Goal: Find specific page/section: Find specific page/section

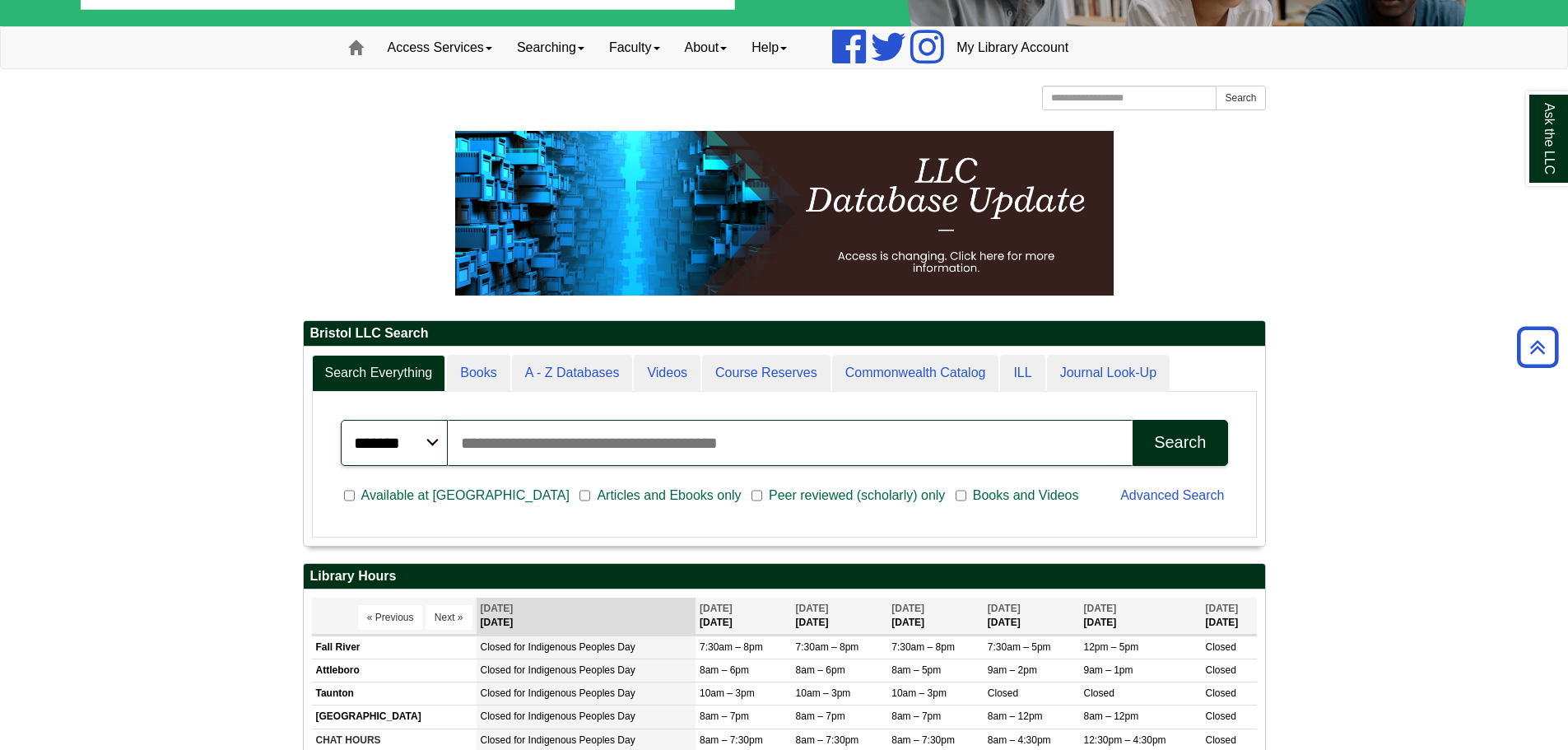
scroll to position [82, 0]
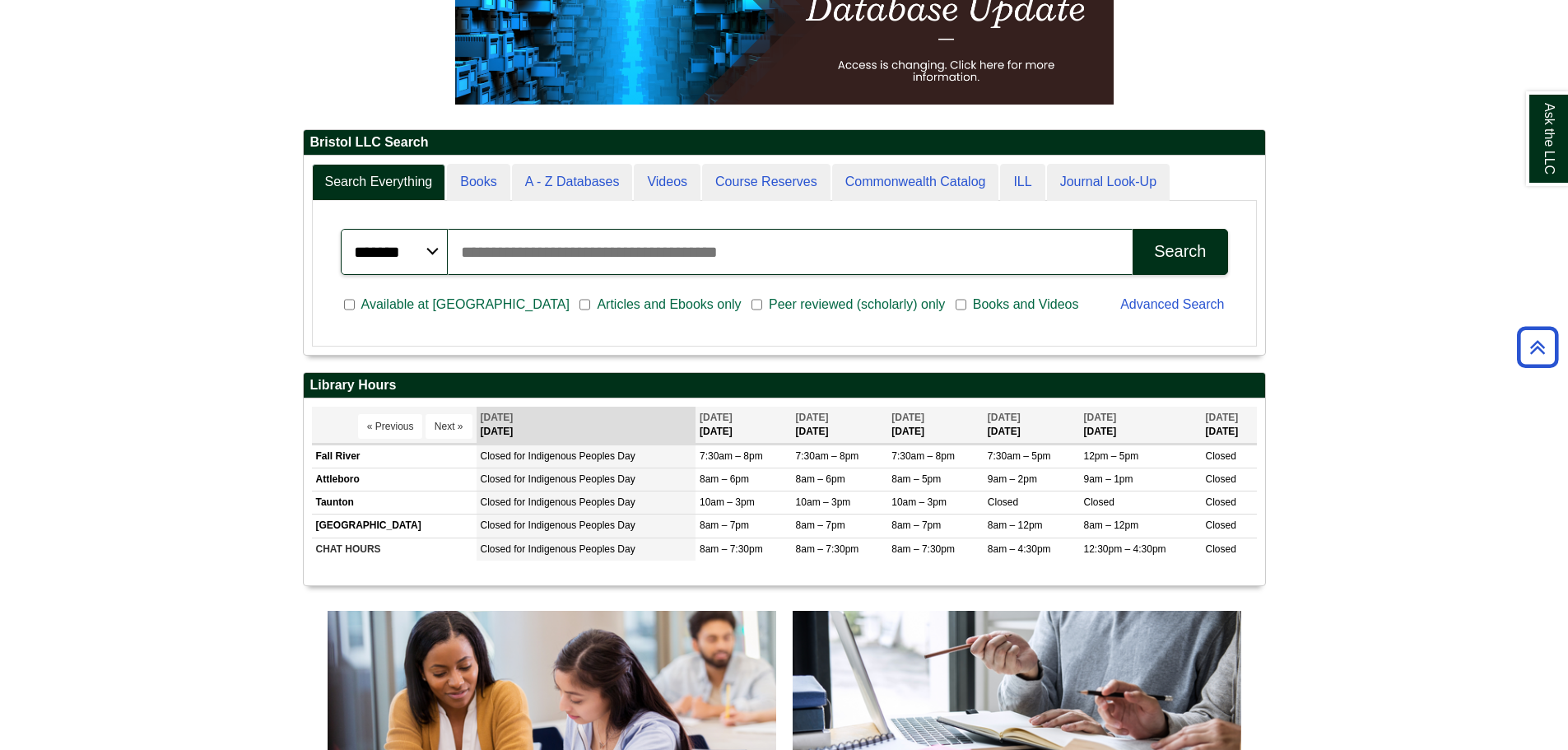
scroll to position [198, 962]
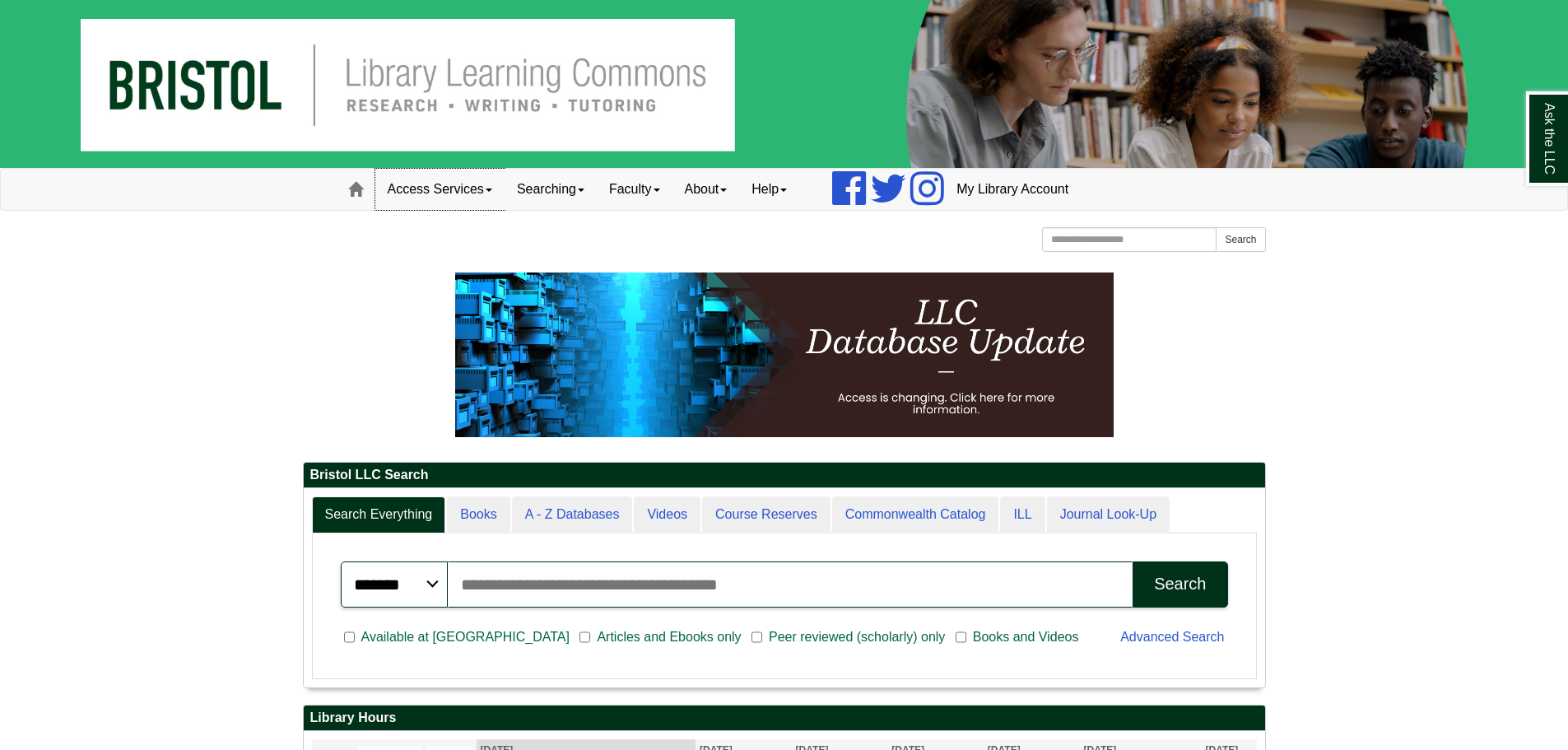
click at [491, 184] on link "Access Services" at bounding box center [439, 189] width 129 height 41
click at [579, 187] on link "Searching" at bounding box center [551, 189] width 92 height 41
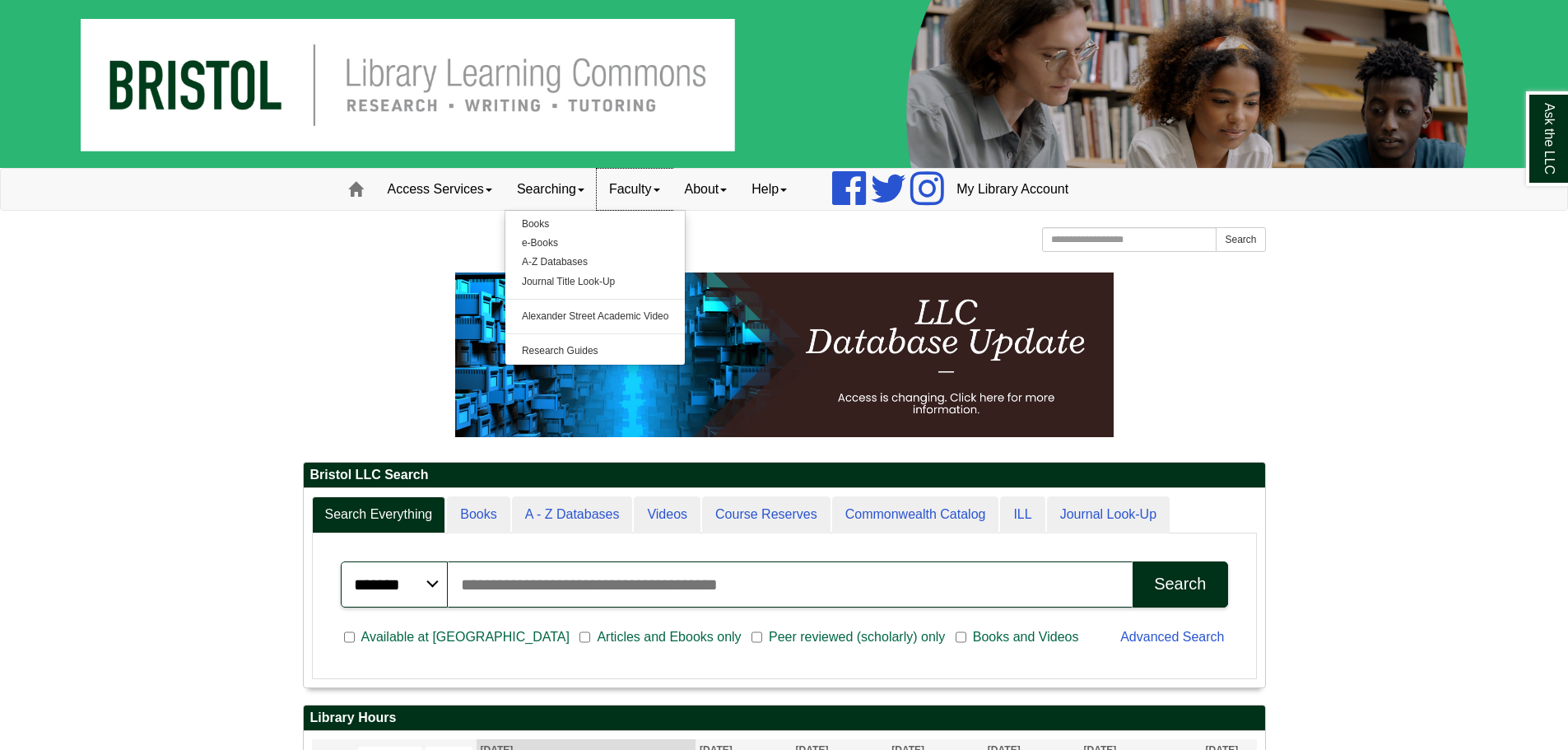
click at [648, 183] on link "Faculty" at bounding box center [634, 189] width 76 height 41
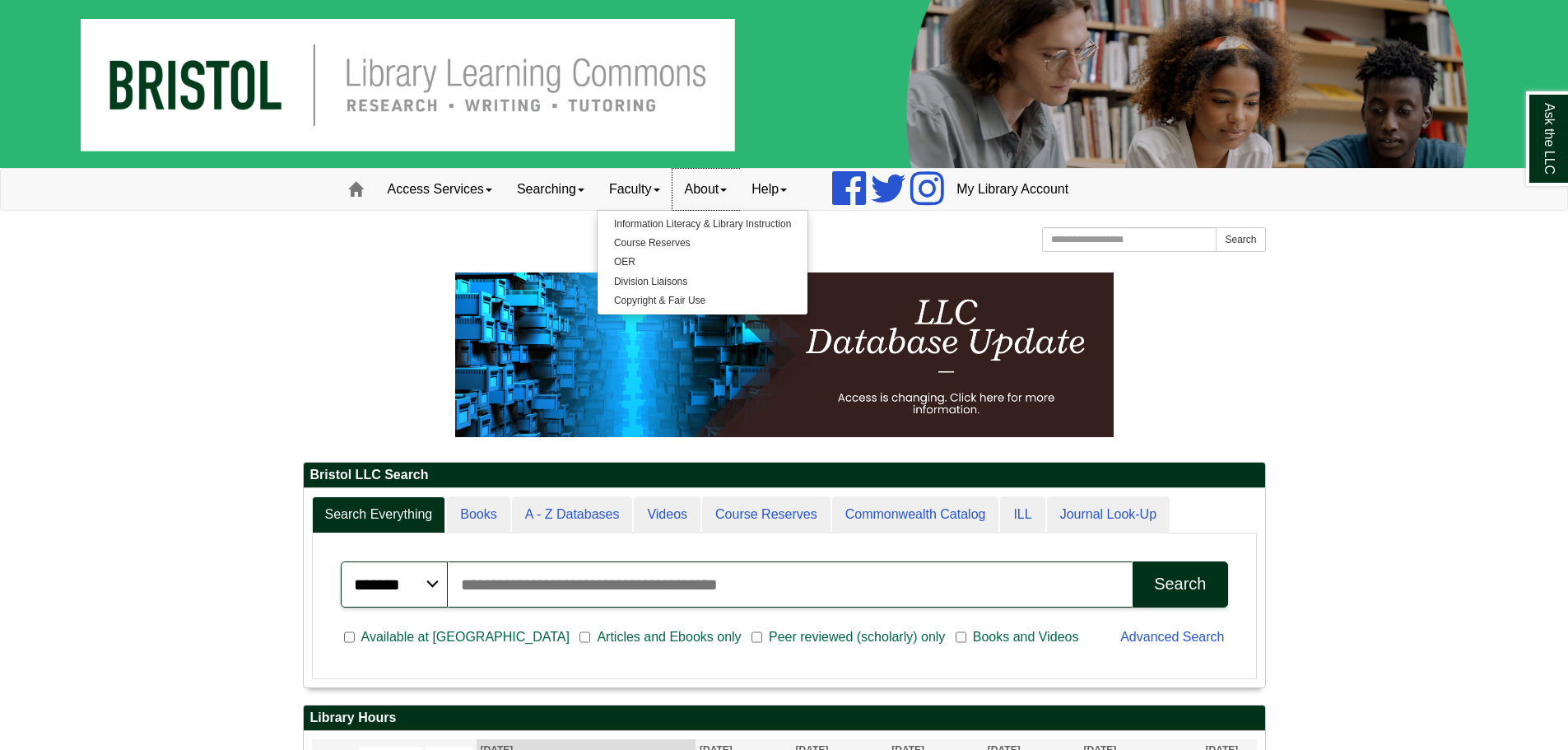
click at [719, 198] on link "About" at bounding box center [706, 189] width 68 height 41
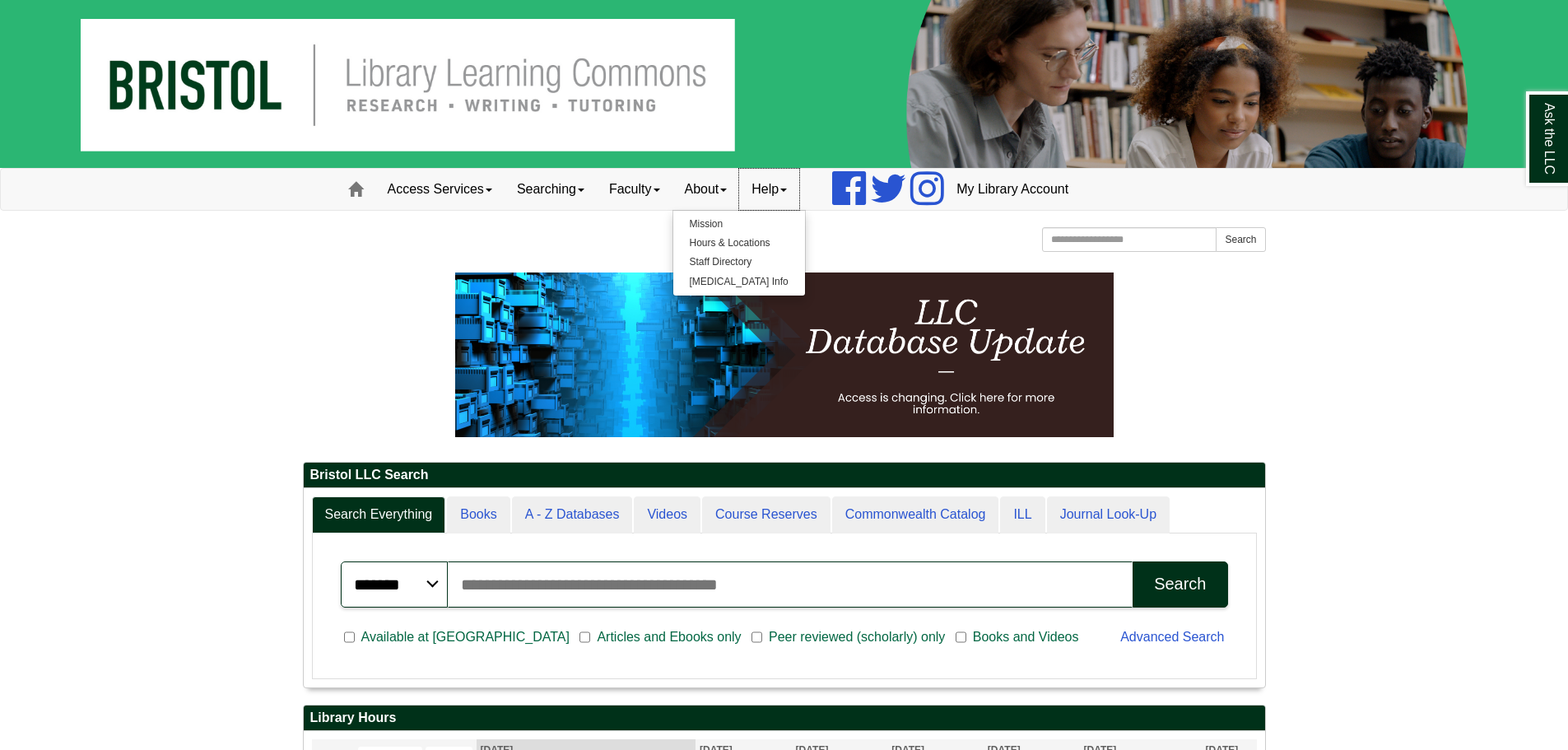
click at [786, 198] on link "Help" at bounding box center [769, 189] width 60 height 41
click at [446, 259] on div at bounding box center [784, 260] width 963 height 8
click at [451, 196] on link "Access Services" at bounding box center [439, 189] width 129 height 41
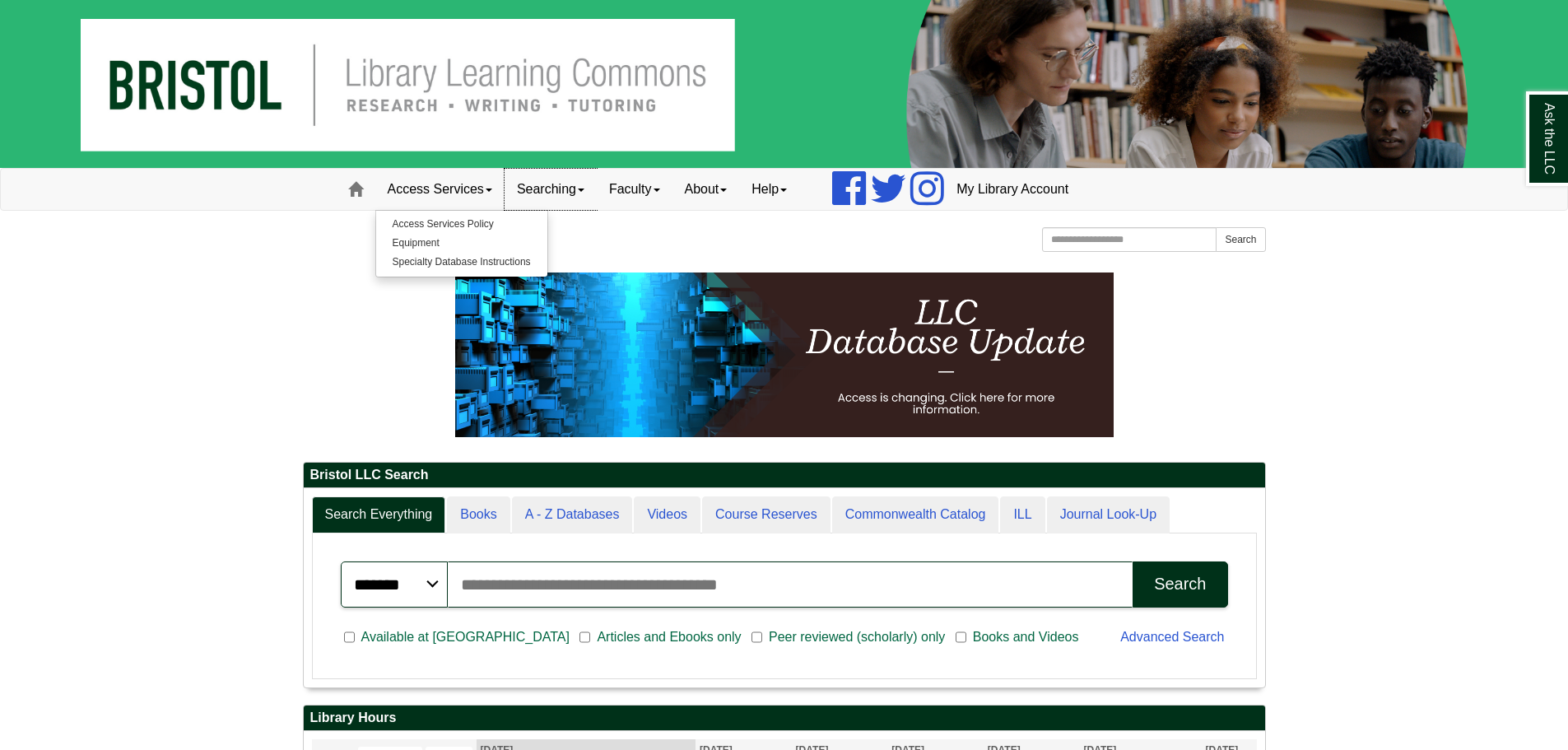
click at [529, 185] on link "Searching" at bounding box center [551, 189] width 92 height 41
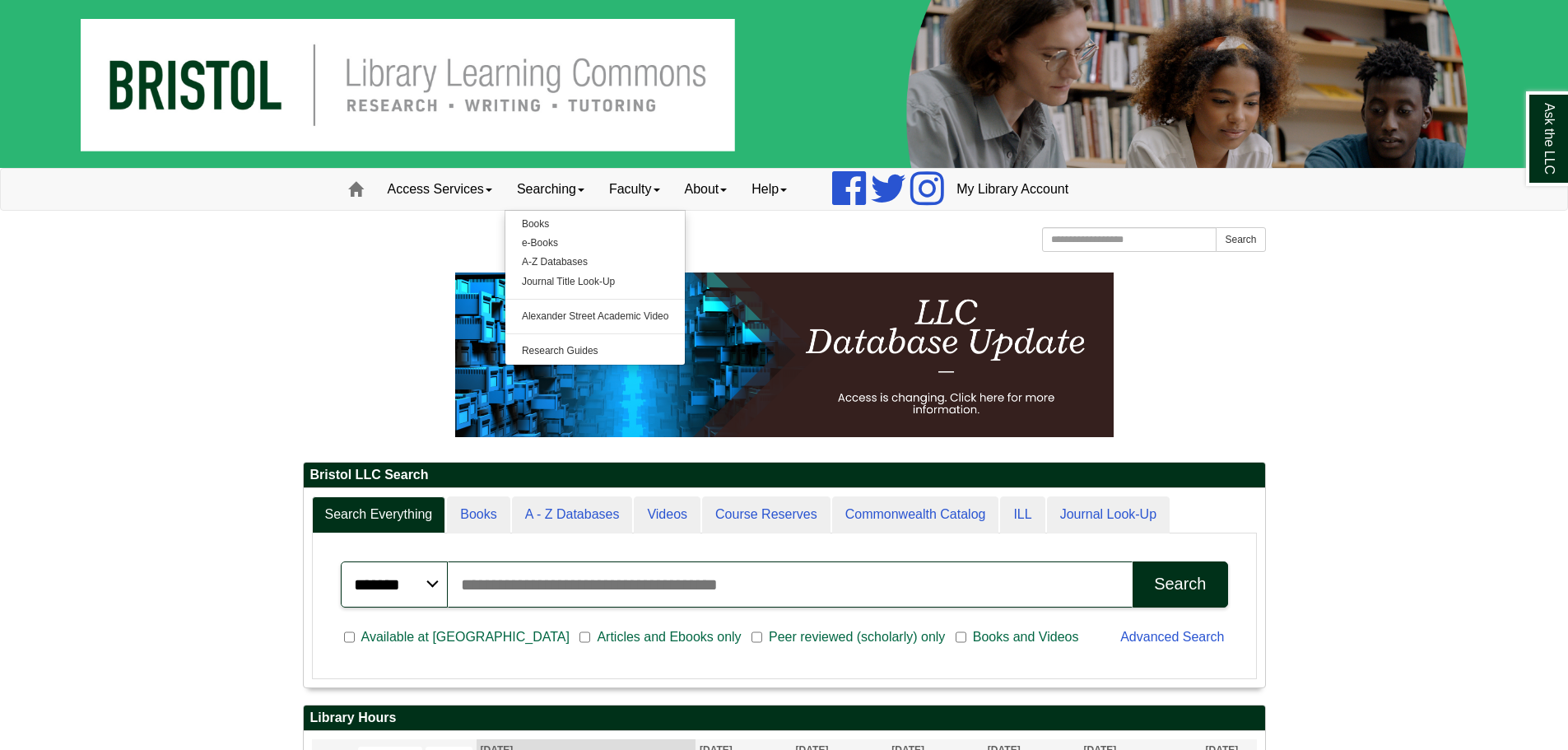
click at [636, 211] on ul "Books e-Books A-Z Databases Journal Title Look-Up Alexander Street Academic Vid…" at bounding box center [596, 288] width 182 height 156
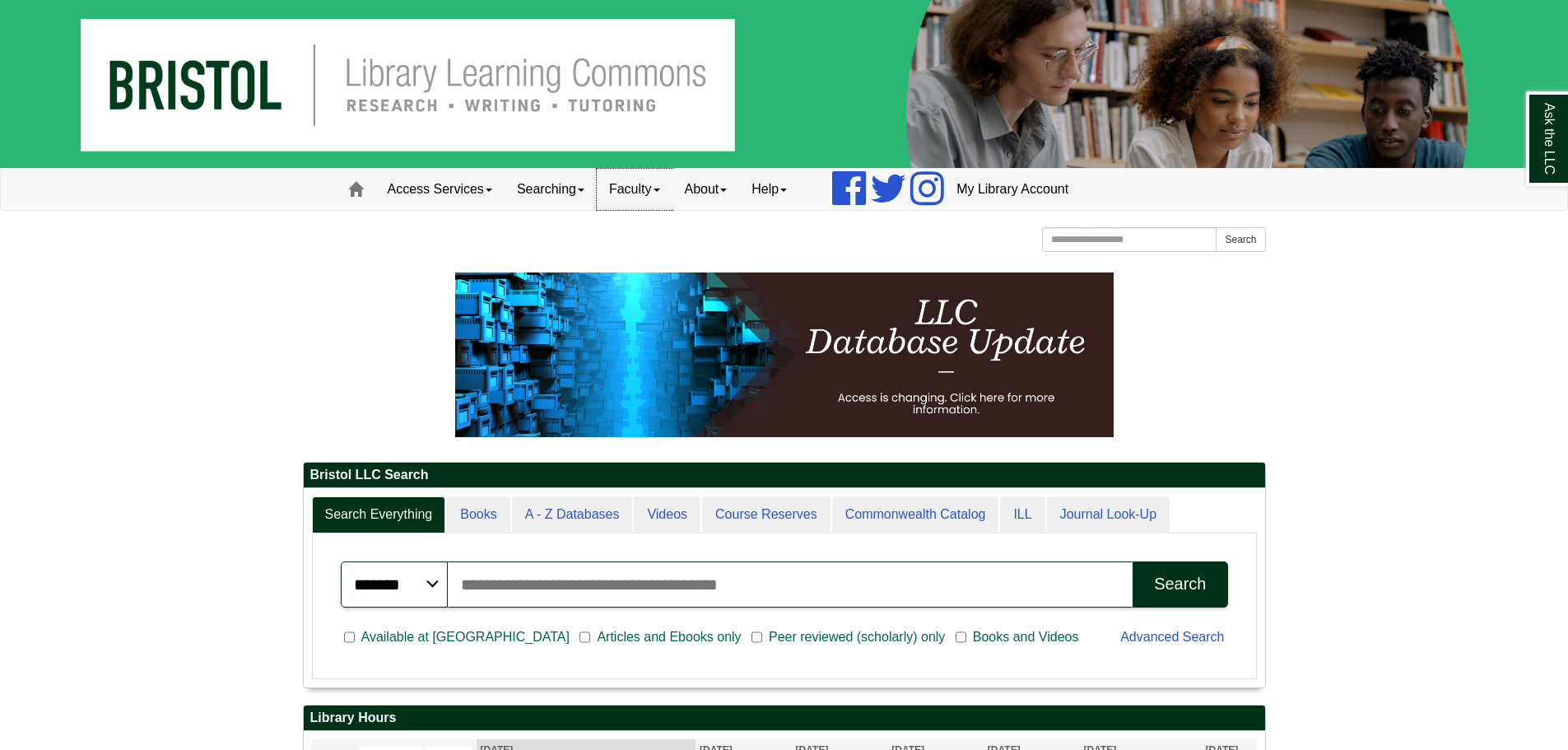
click at [641, 204] on link "Faculty" at bounding box center [634, 189] width 76 height 41
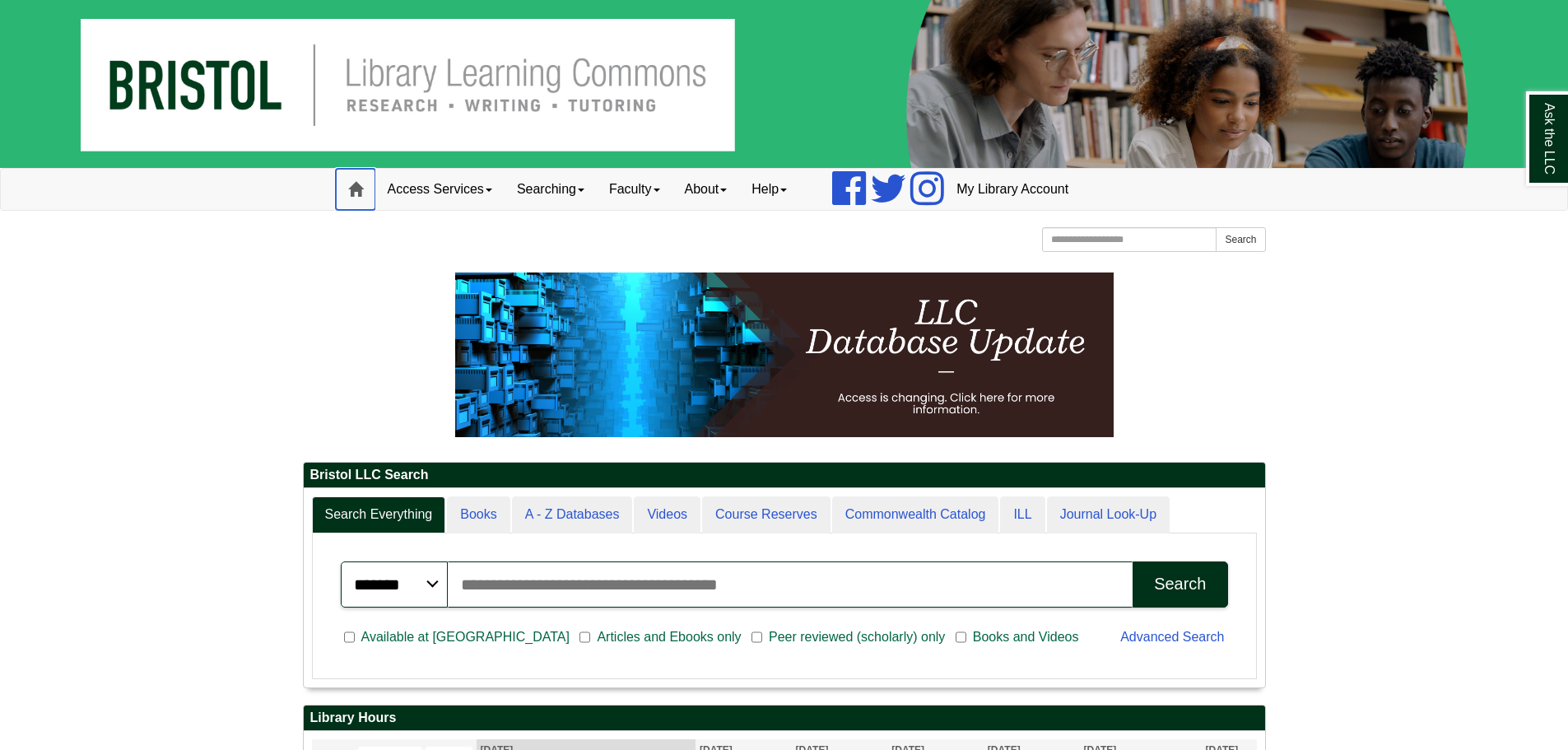
click at [349, 195] on span at bounding box center [355, 189] width 14 height 14
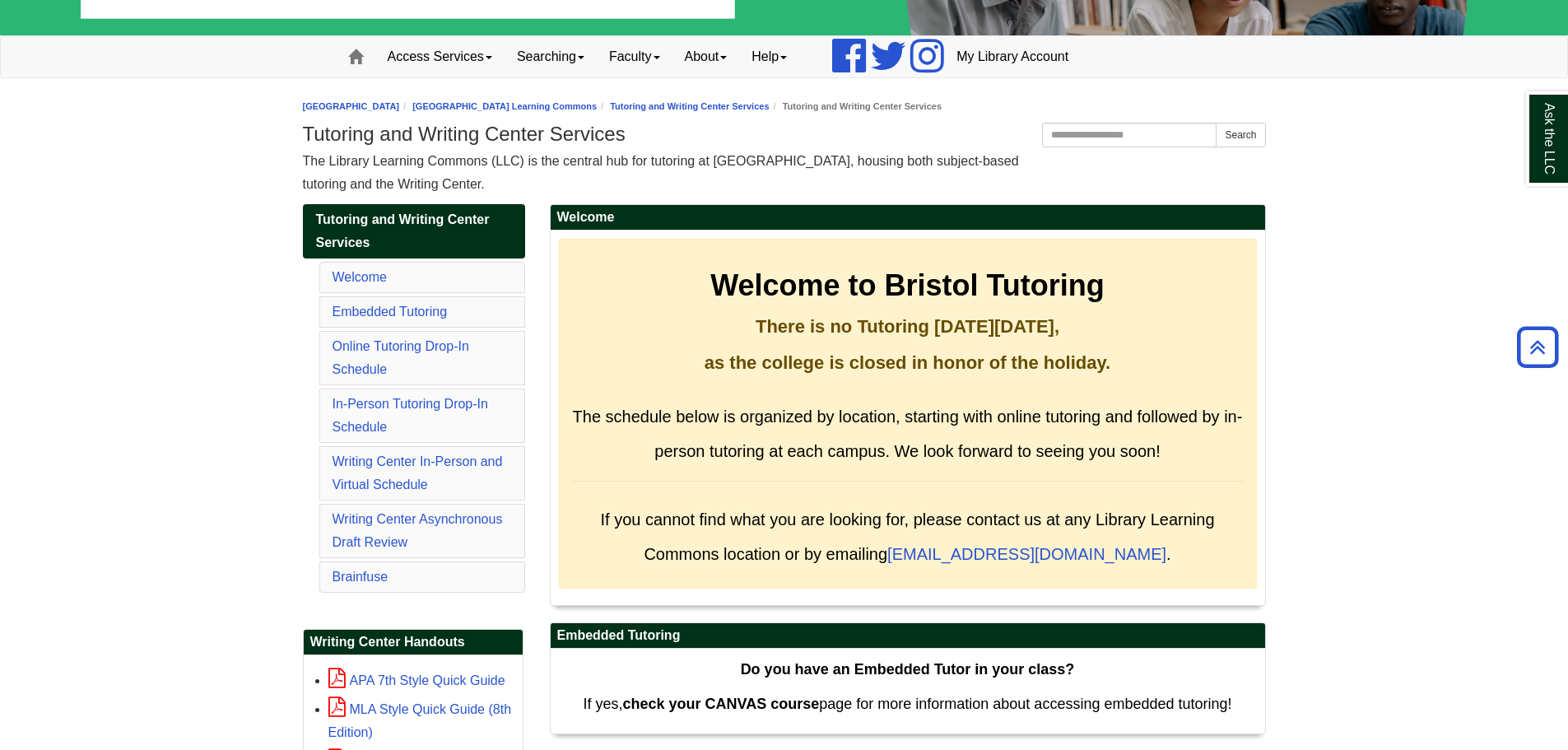
scroll to position [82, 0]
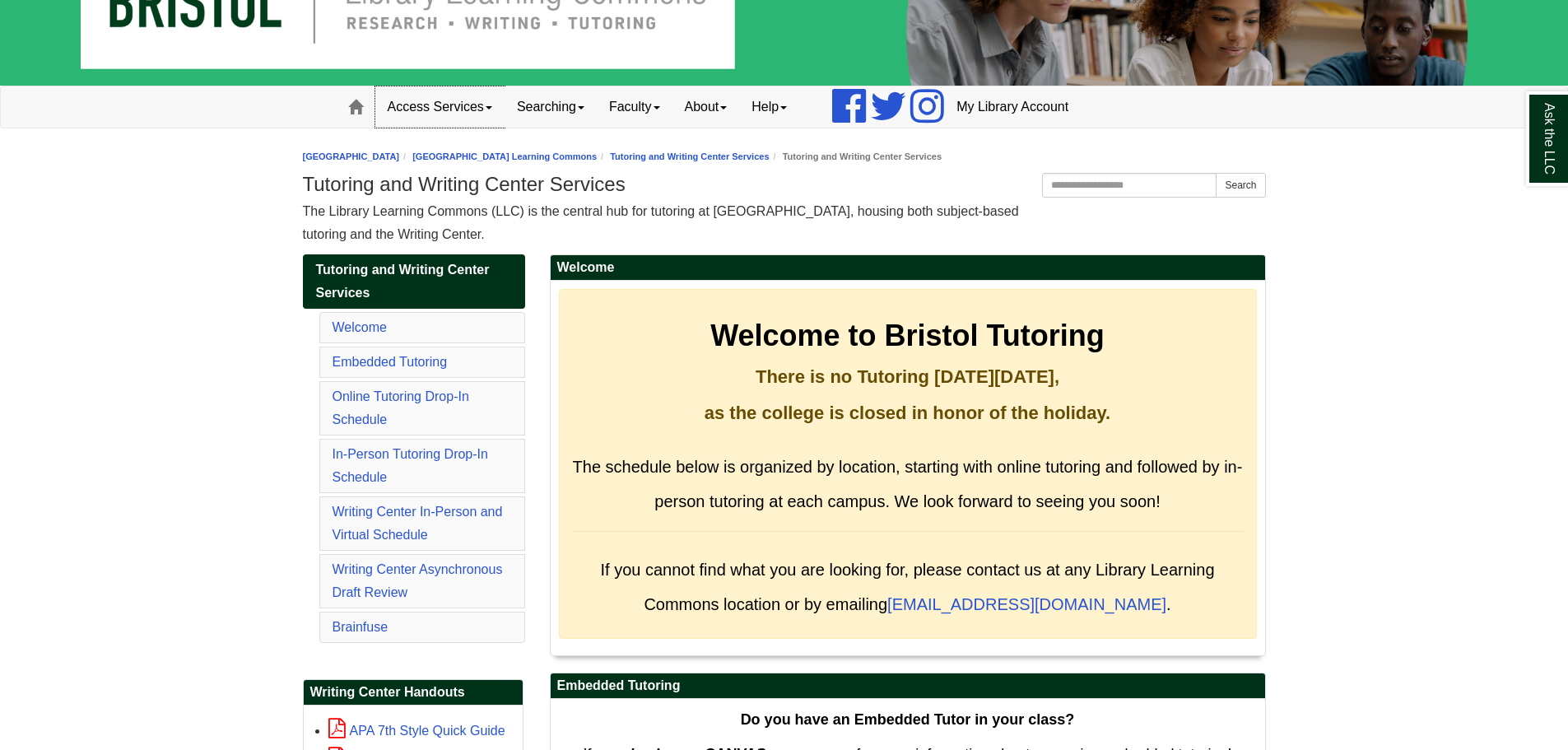
click at [497, 110] on link "Access Services" at bounding box center [439, 107] width 129 height 41
click at [558, 96] on link "Searching" at bounding box center [551, 107] width 92 height 41
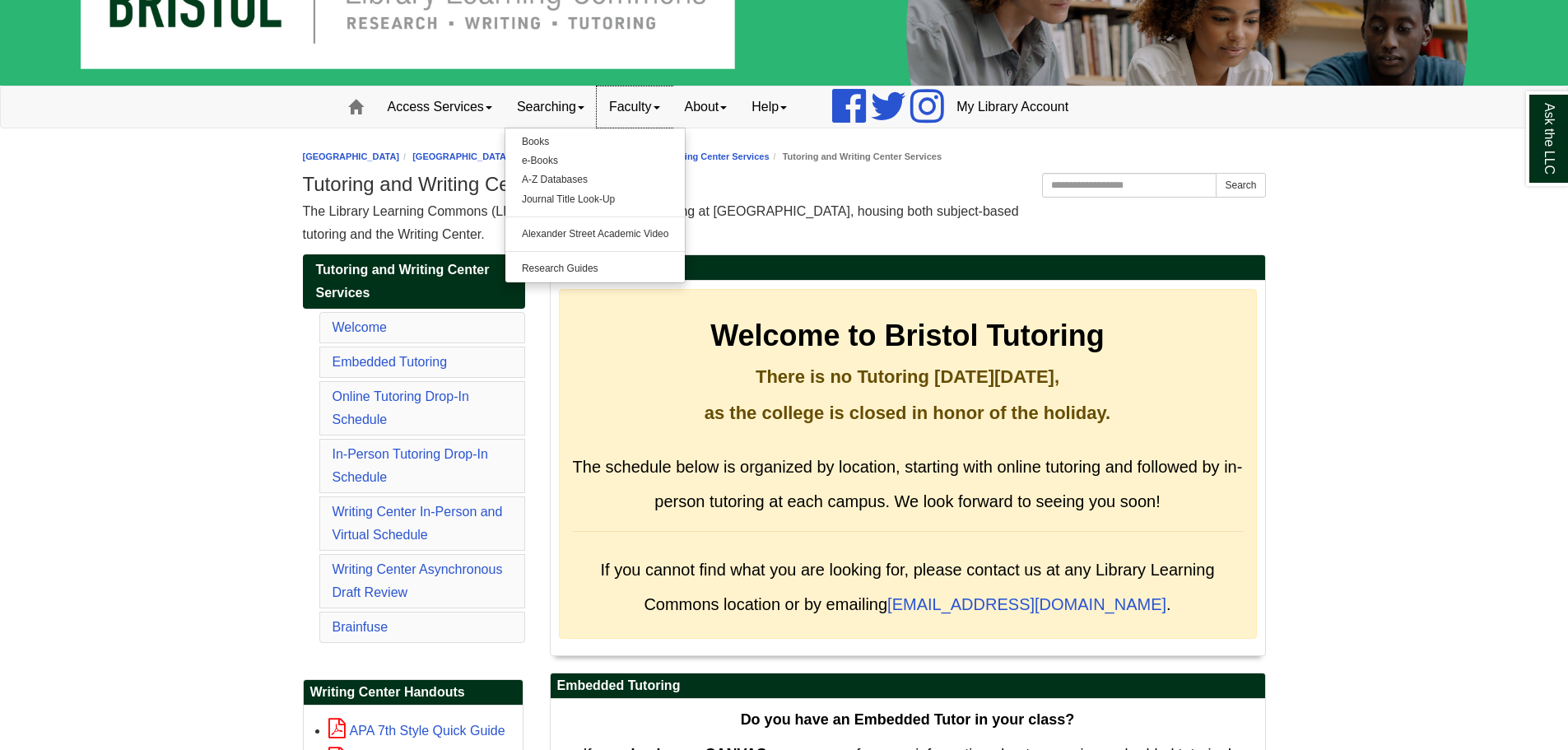
click at [654, 96] on link "Faculty" at bounding box center [634, 107] width 76 height 41
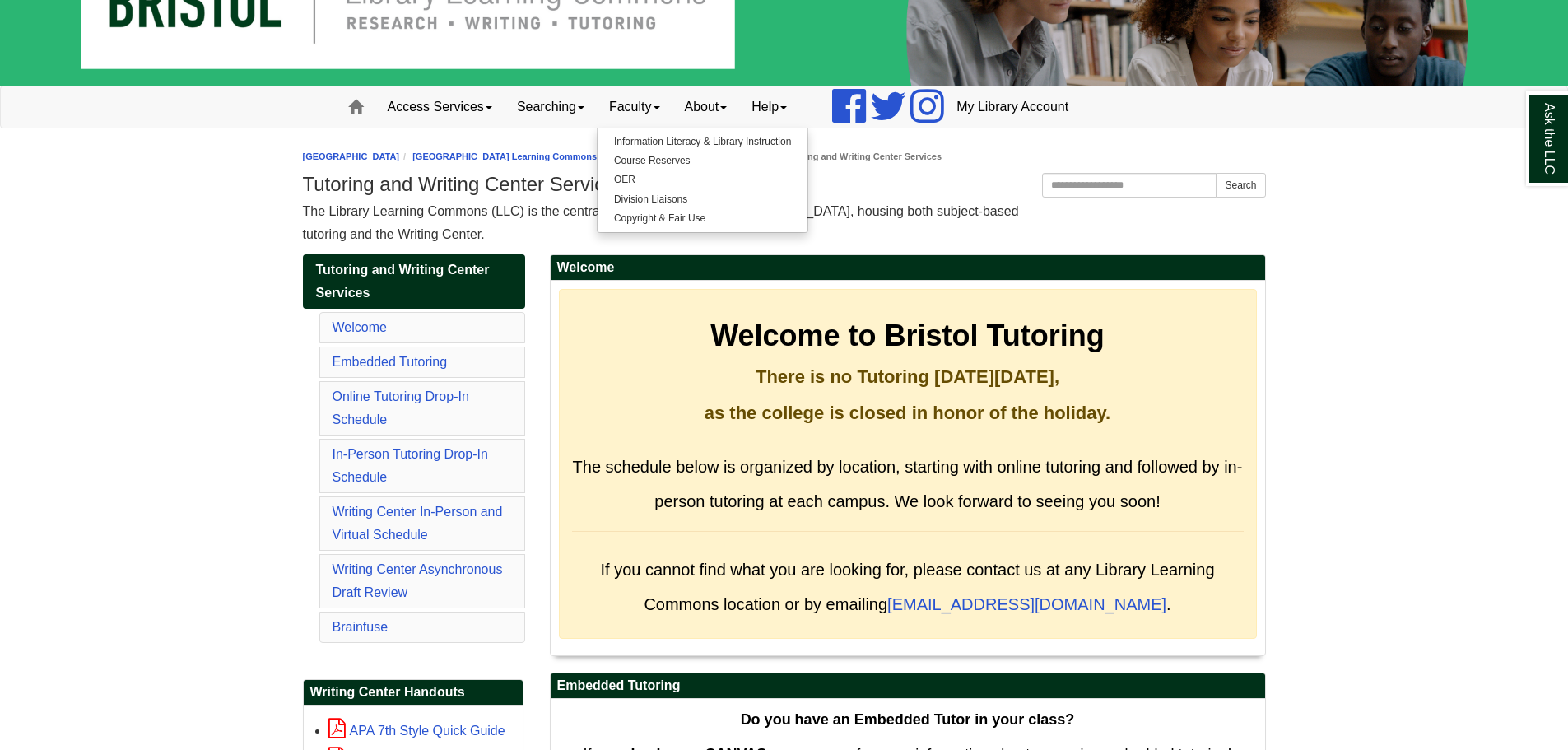
click at [727, 100] on link "About" at bounding box center [706, 107] width 68 height 41
click at [792, 101] on link "Help" at bounding box center [769, 107] width 60 height 41
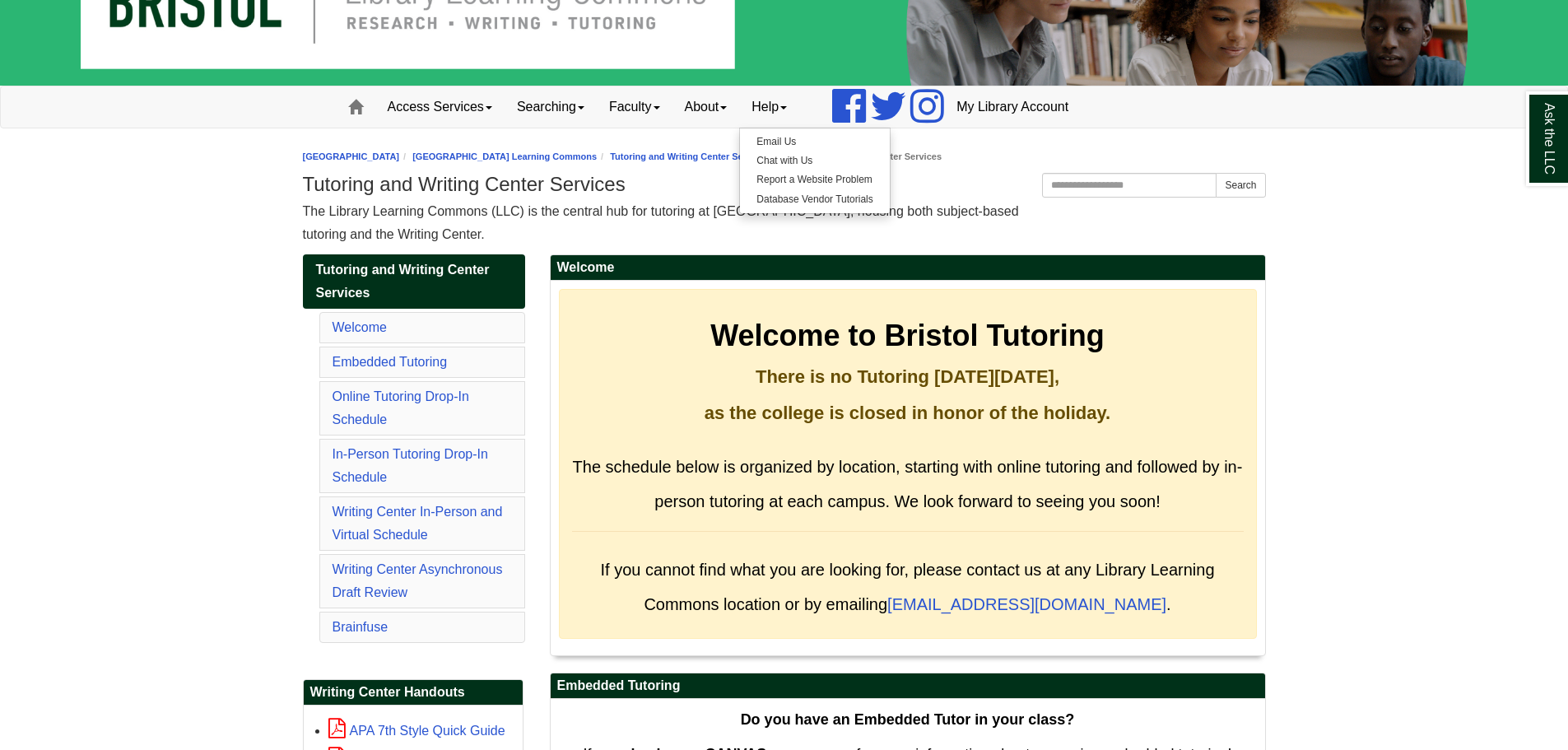
click at [661, 214] on span "The Library Learning Commons (LLC) is the central hub for tutoring at [GEOGRAPH…" at bounding box center [661, 223] width 716 height 37
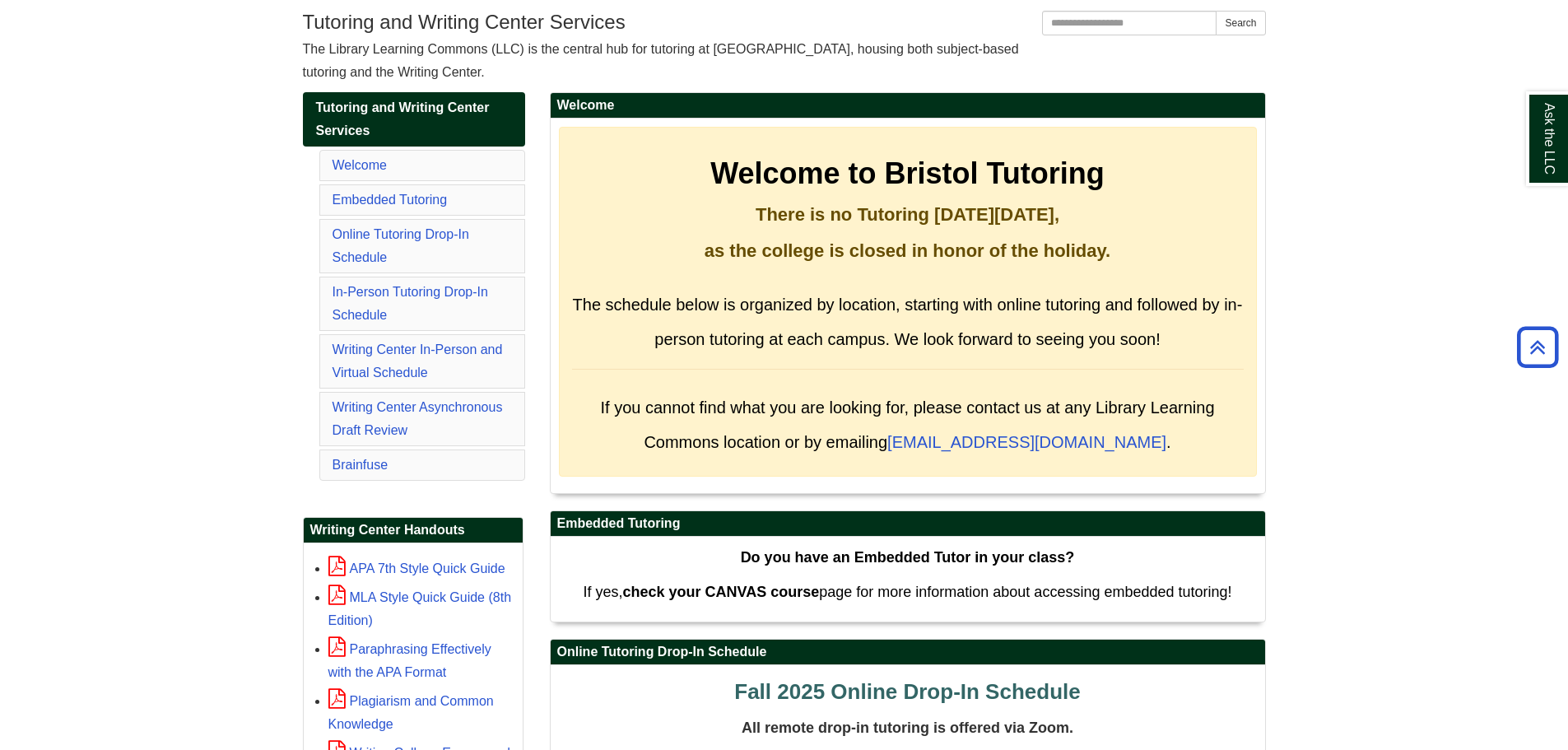
scroll to position [165, 0]
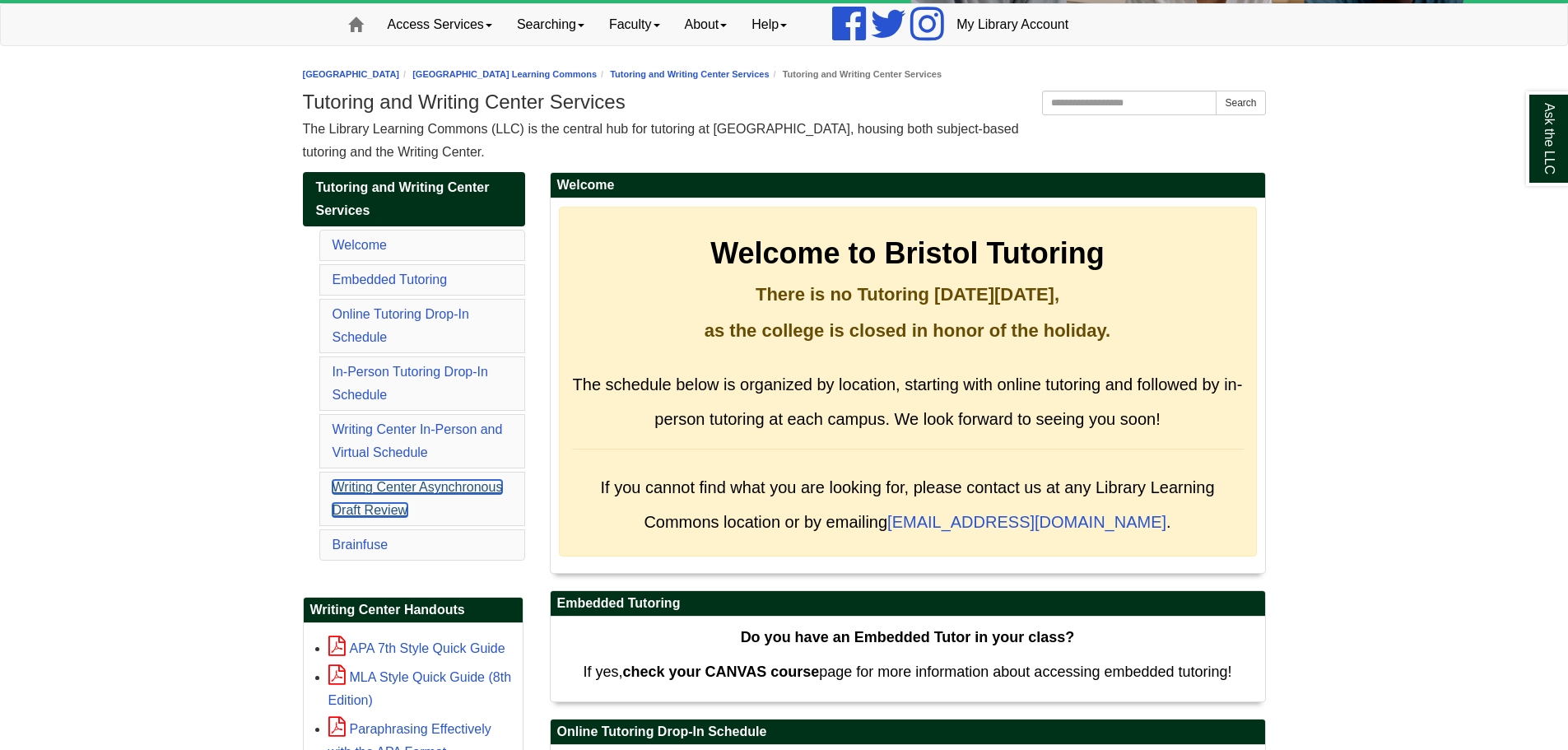
click at [395, 484] on link "Writing Center Asynchronous Draft Review" at bounding box center [417, 498] width 170 height 37
